Goal: Information Seeking & Learning: Compare options

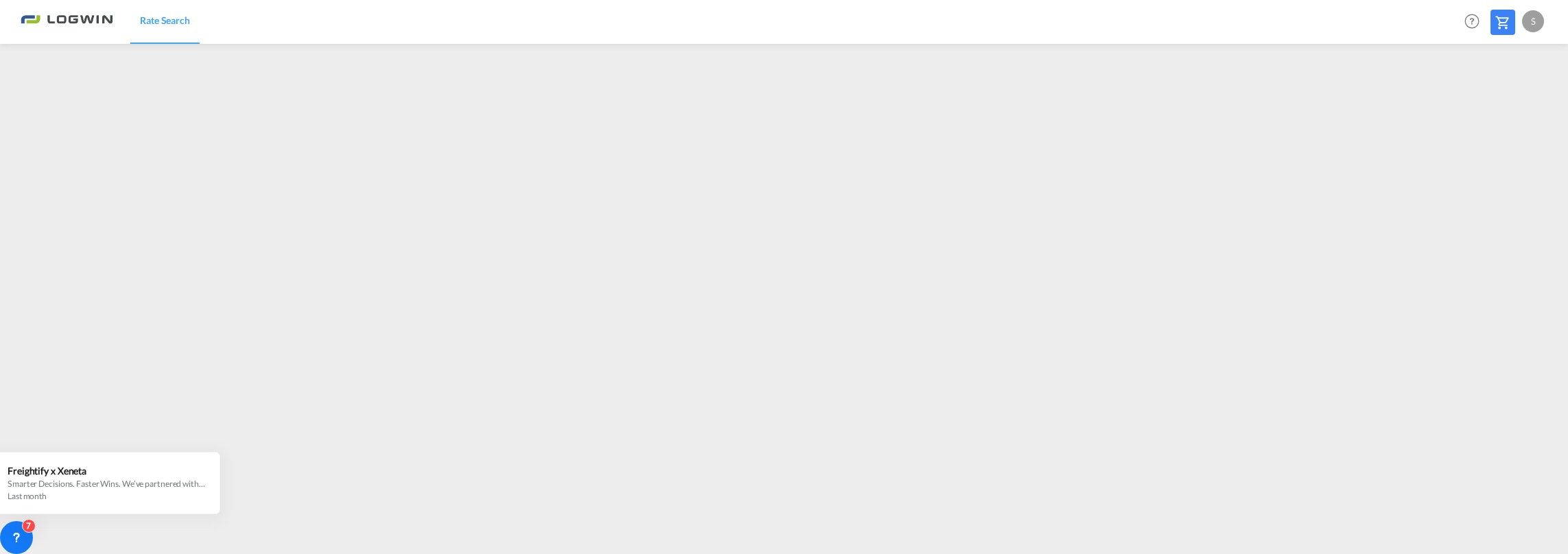
click at [1537, 18] on div "S" at bounding box center [1533, 21] width 22 height 22
click at [1512, 101] on button "Logout" at bounding box center [1517, 105] width 89 height 27
